Goal: Navigation & Orientation: Find specific page/section

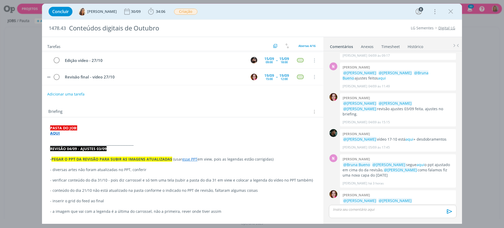
scroll to position [33, 0]
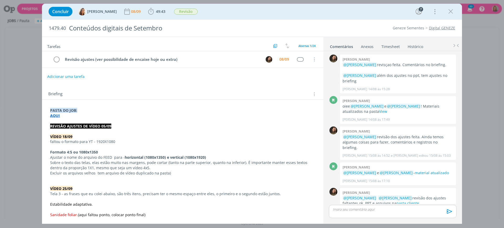
scroll to position [500, 0]
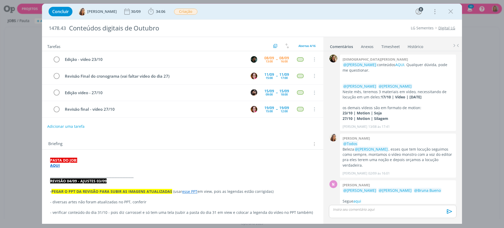
scroll to position [290, 0]
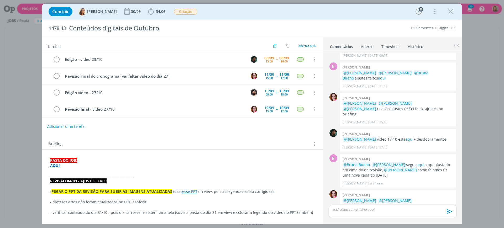
click at [364, 209] on link "cliente" at bounding box center [358, 211] width 12 height 5
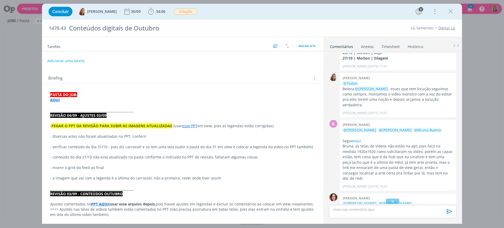
scroll to position [0, 0]
